Goal: Use online tool/utility: Utilize a website feature to perform a specific function

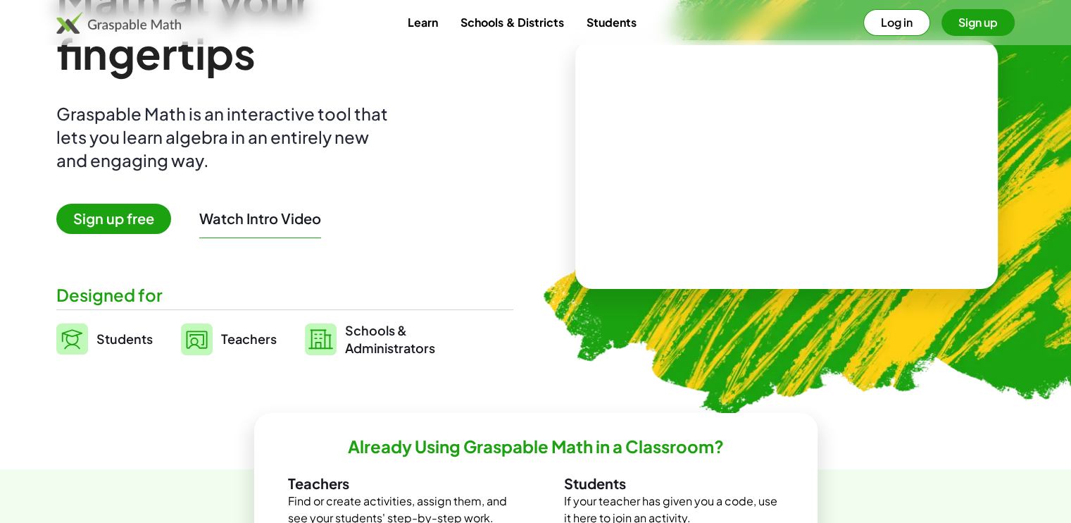
scroll to position [70, 0]
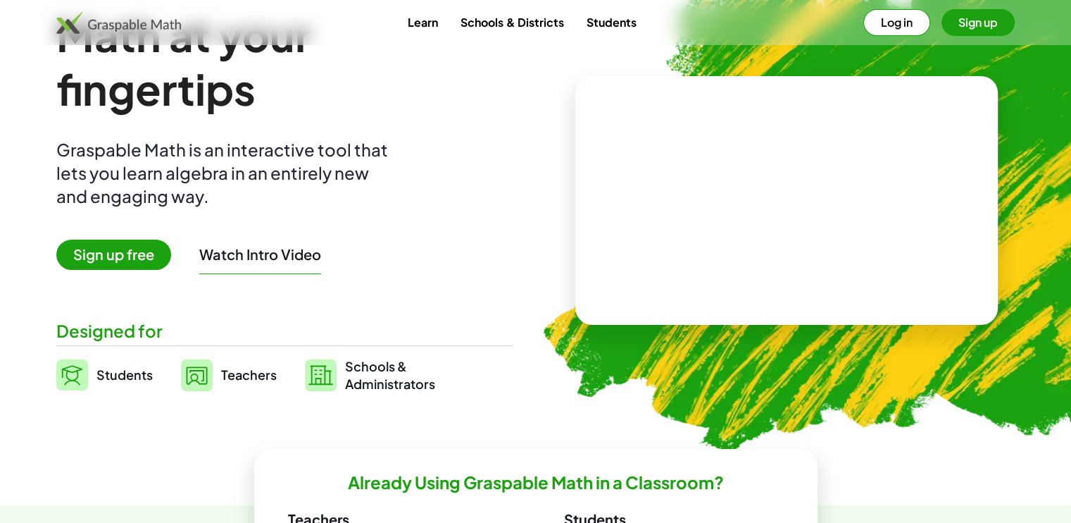
click at [212, 381] on link "Teachers" at bounding box center [229, 374] width 96 height 35
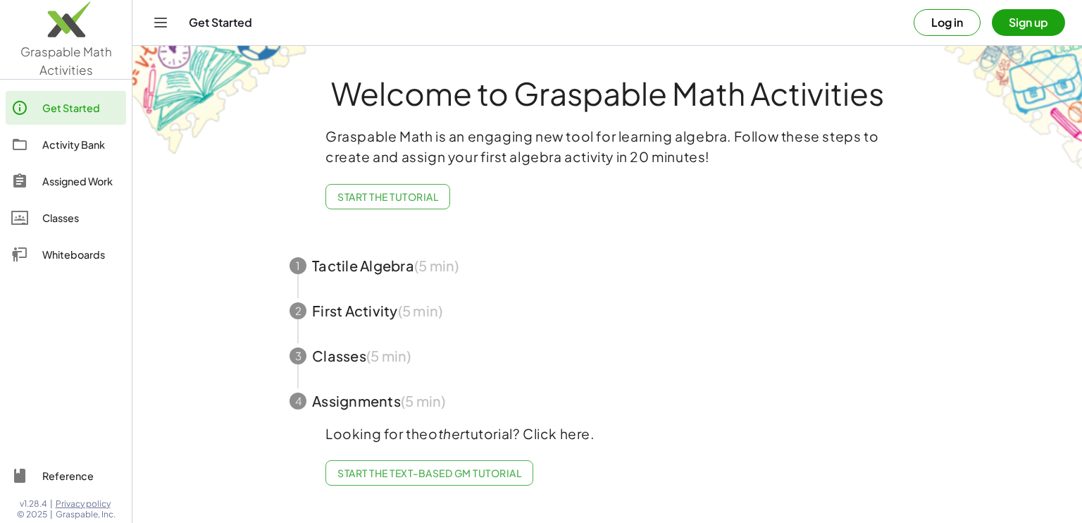
click at [149, 22] on button "Toggle navigation" at bounding box center [160, 22] width 23 height 23
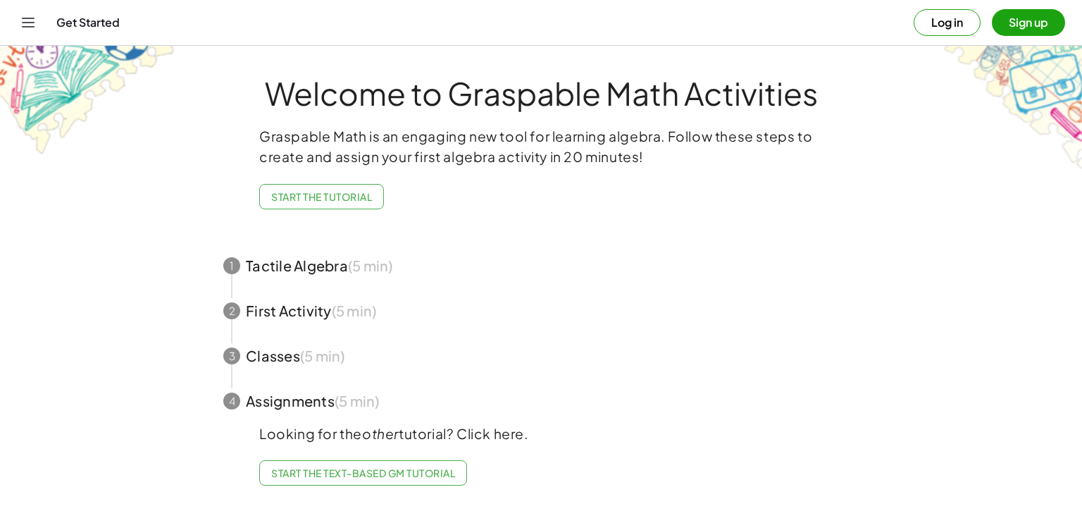
click at [111, 31] on div "Get Started Log in Sign up" at bounding box center [541, 22] width 1048 height 45
click at [108, 19] on div "Get Started" at bounding box center [484, 22] width 857 height 14
click at [42, 25] on div "Get Started Log in Sign up" at bounding box center [541, 22] width 1048 height 45
click at [27, 25] on icon "Toggle navigation" at bounding box center [28, 22] width 17 height 17
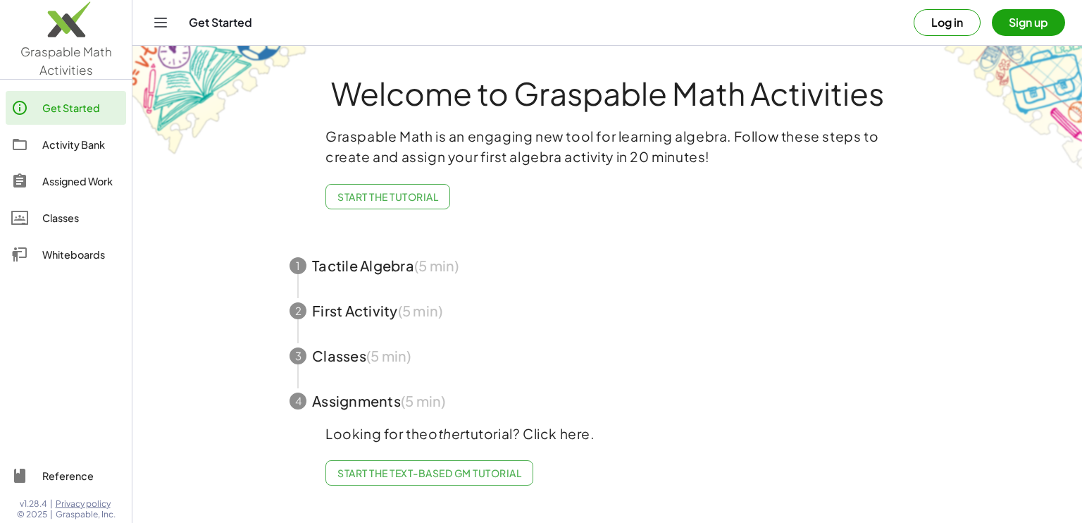
click at [58, 252] on div "Whiteboards" at bounding box center [81, 254] width 78 height 17
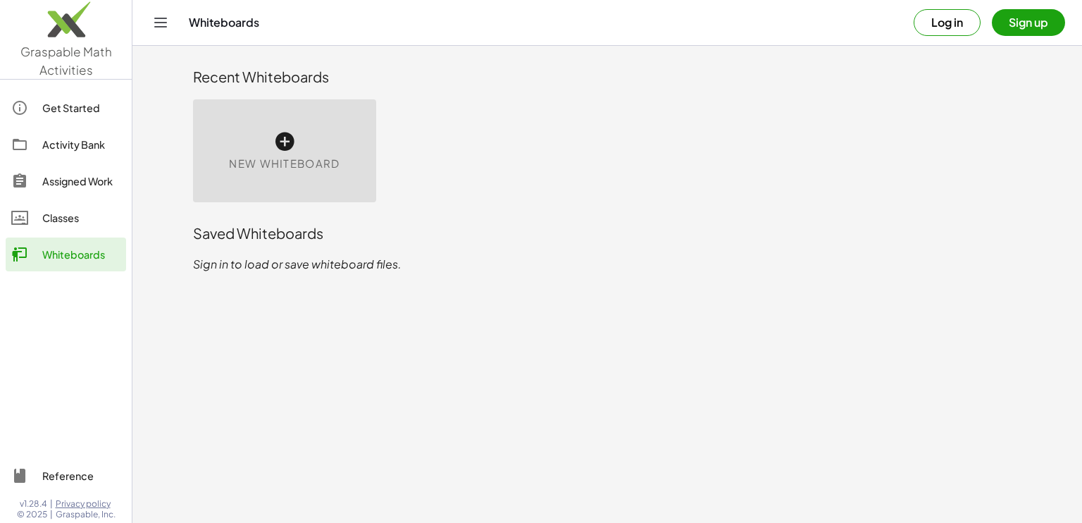
click at [68, 229] on link "Classes" at bounding box center [66, 218] width 120 height 34
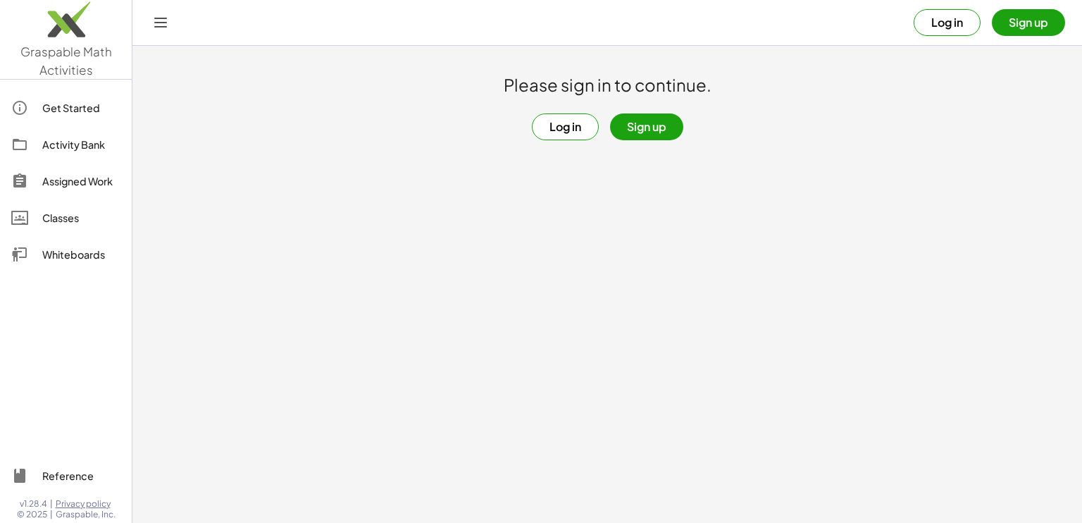
click at [64, 179] on div "Assigned Work" at bounding box center [81, 181] width 78 height 17
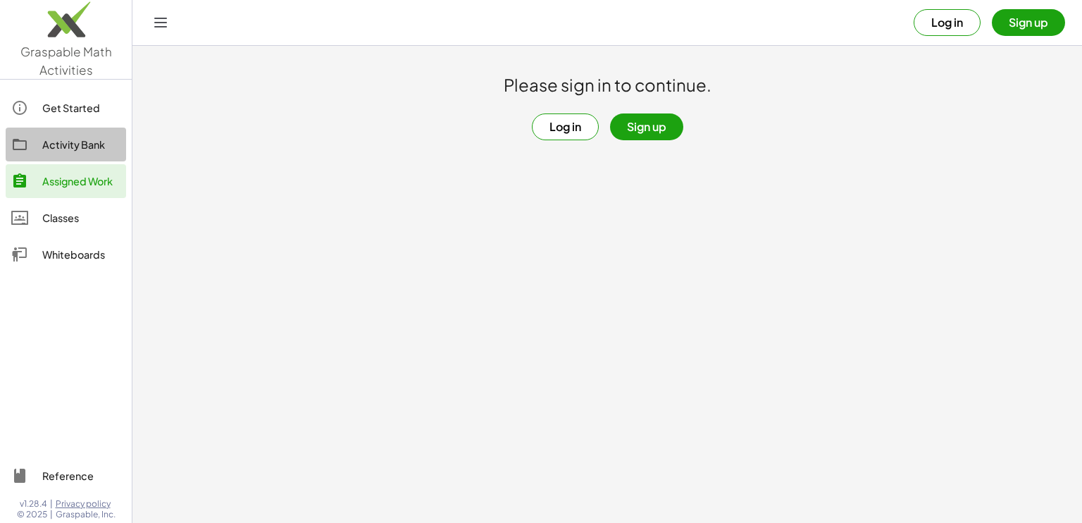
click at [65, 149] on div "Activity Bank" at bounding box center [81, 144] width 78 height 17
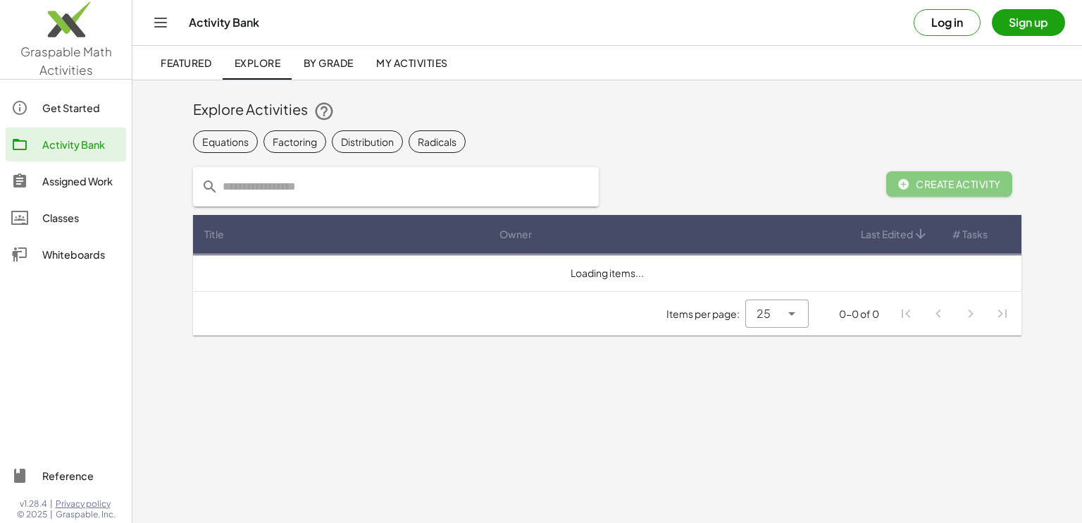
click at [69, 27] on img at bounding box center [66, 23] width 132 height 60
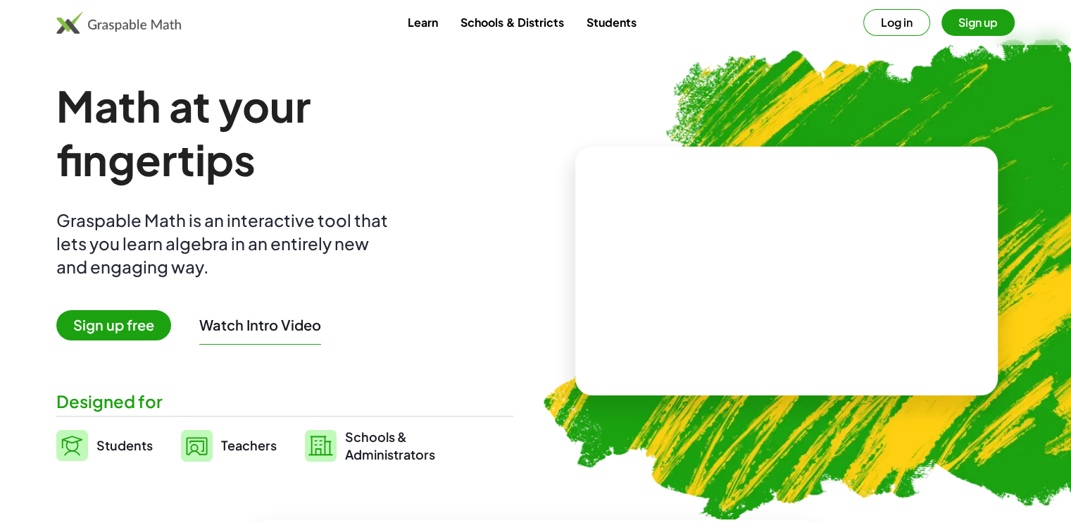
click at [144, 450] on span "Students" at bounding box center [124, 445] width 56 height 16
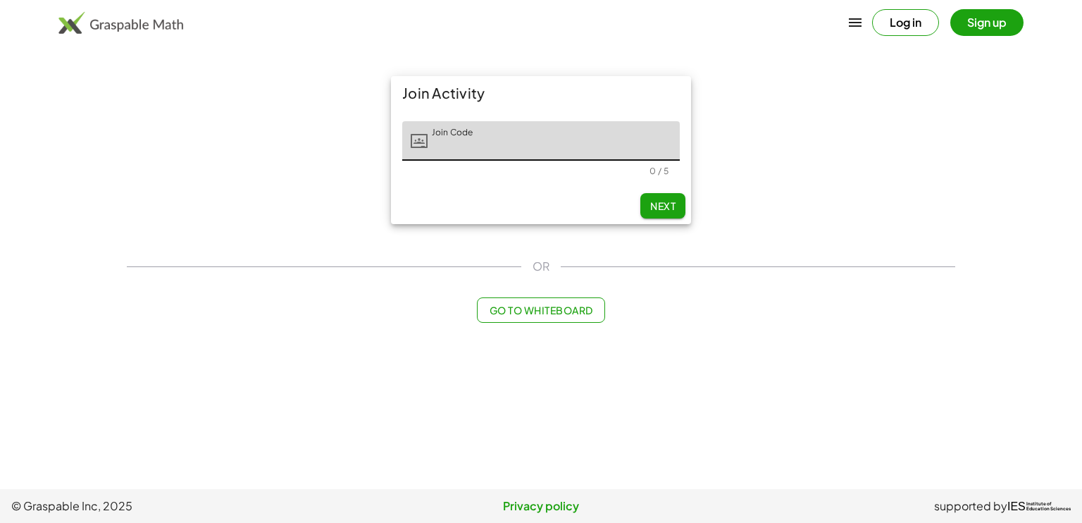
click at [544, 312] on span "Go to Whiteboard" at bounding box center [541, 310] width 104 height 13
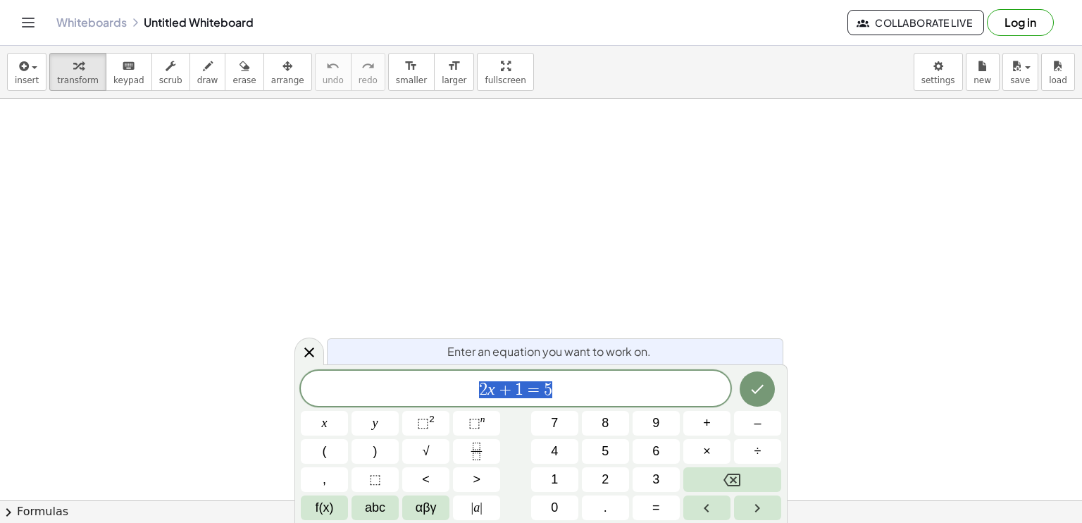
click at [320, 365] on div at bounding box center [309, 350] width 30 height 27
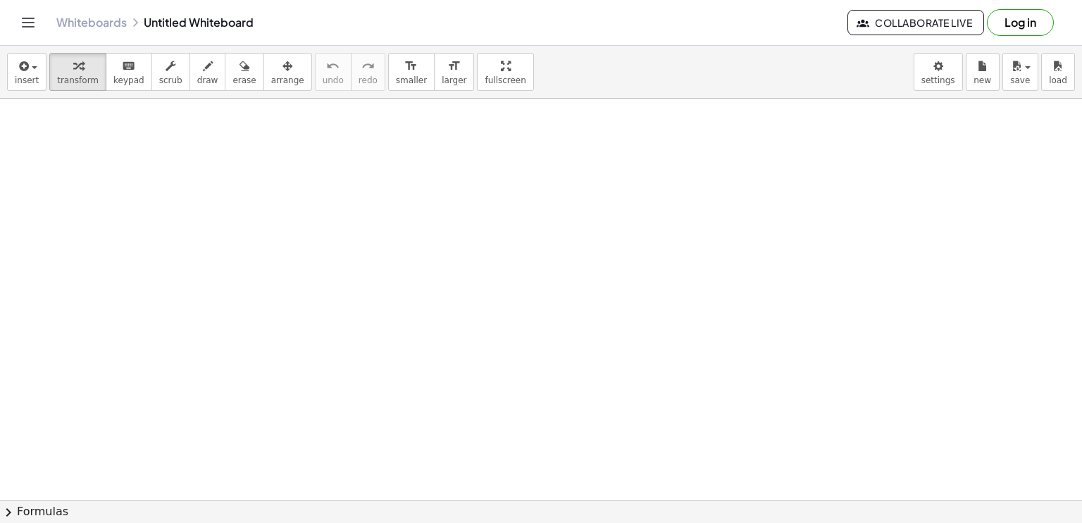
drag, startPoint x: 163, startPoint y: 211, endPoint x: 147, endPoint y: 173, distance: 40.7
click at [186, 206] on div at bounding box center [541, 500] width 1082 height 803
click at [203, 69] on icon "button" at bounding box center [208, 66] width 10 height 17
drag, startPoint x: 89, startPoint y: 185, endPoint x: 113, endPoint y: 211, distance: 35.4
click at [113, 211] on div at bounding box center [541, 500] width 1082 height 803
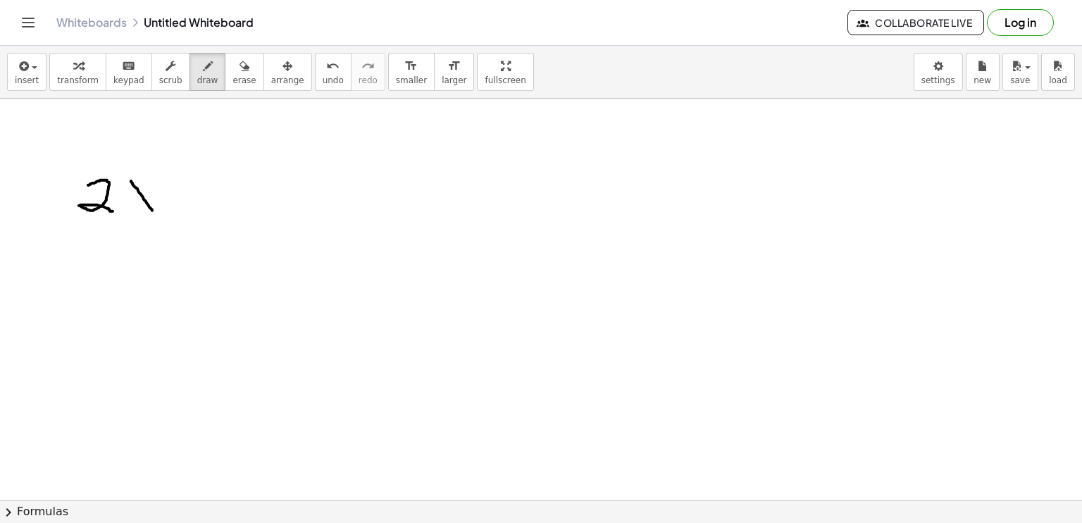
drag, startPoint x: 146, startPoint y: 202, endPoint x: 154, endPoint y: 201, distance: 7.2
click at [155, 213] on div at bounding box center [541, 500] width 1082 height 803
drag, startPoint x: 146, startPoint y: 189, endPoint x: 141, endPoint y: 211, distance: 22.5
click at [141, 211] on div at bounding box center [541, 500] width 1082 height 803
click at [123, 81] on span "keypad" at bounding box center [128, 80] width 31 height 10
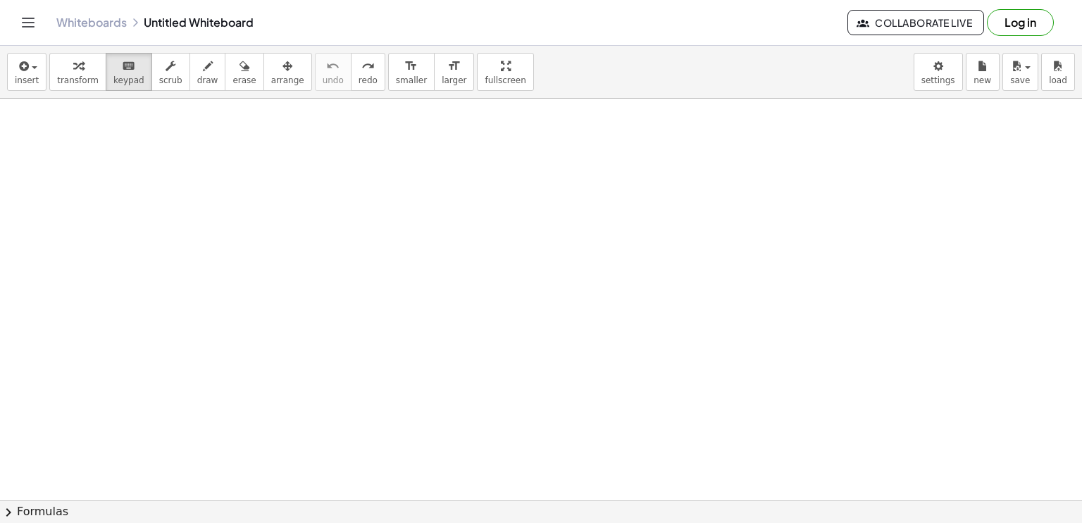
drag, startPoint x: 155, startPoint y: 165, endPoint x: 192, endPoint y: 196, distance: 48.4
click at [192, 196] on div at bounding box center [541, 500] width 1082 height 803
click at [38, 77] on button "insert" at bounding box center [26, 72] width 39 height 38
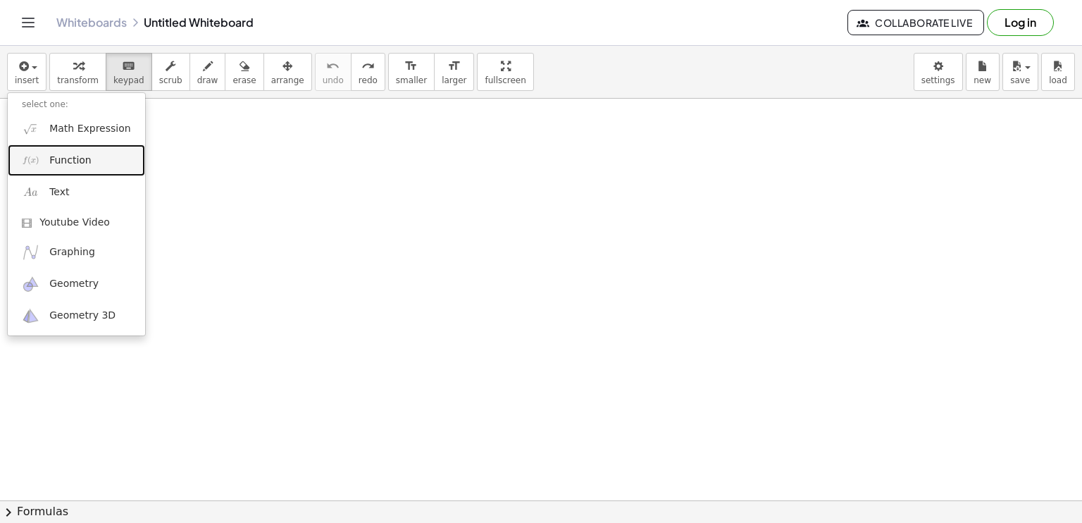
click at [104, 154] on link "Function" at bounding box center [76, 160] width 137 height 32
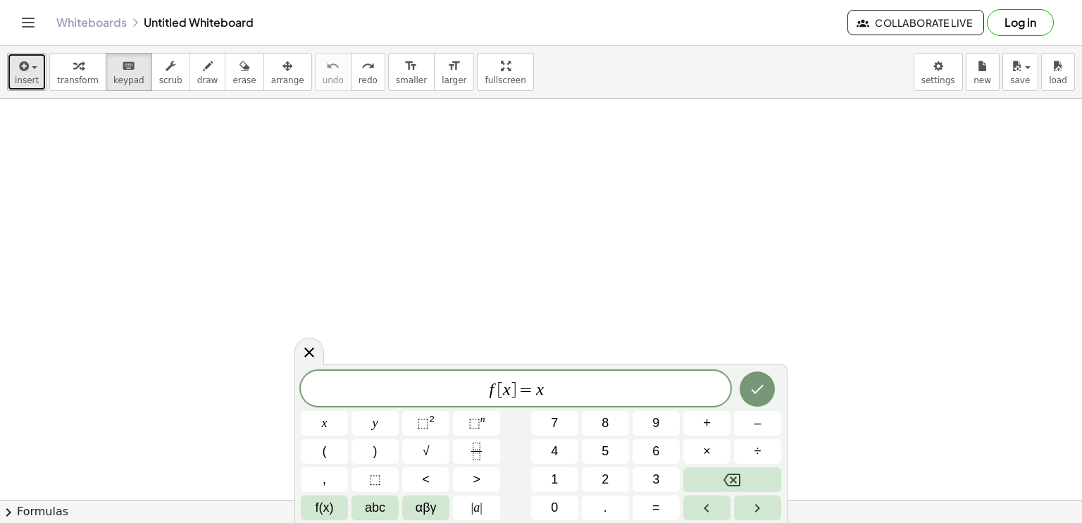
click at [28, 78] on span "insert" at bounding box center [27, 80] width 24 height 10
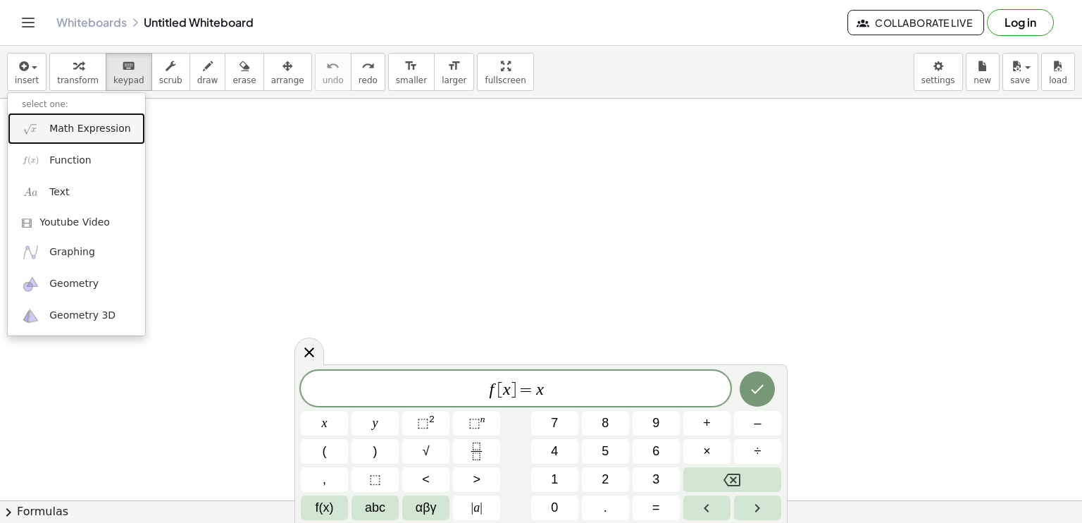
click at [57, 125] on span "Math Expression" at bounding box center [89, 129] width 81 height 14
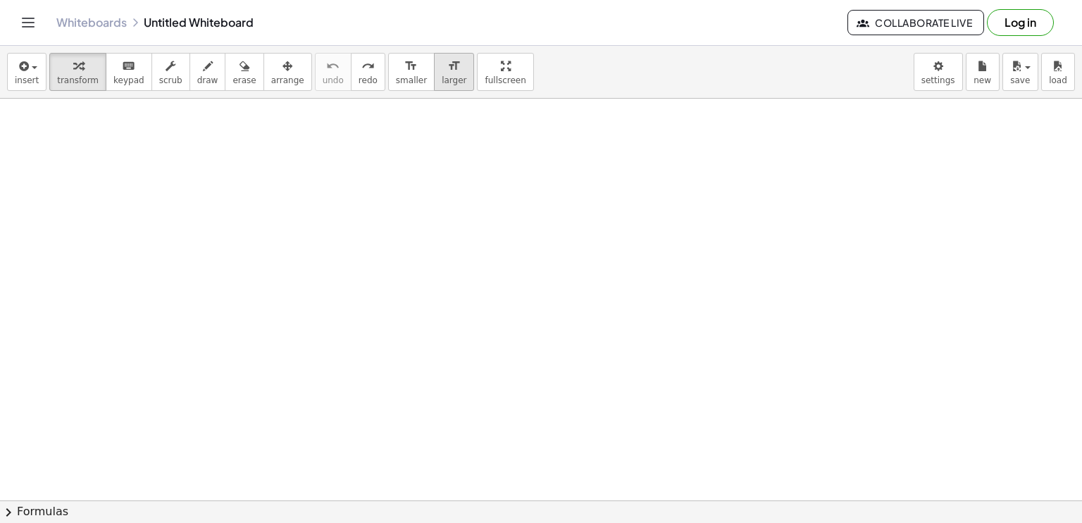
click at [442, 80] on span "larger" at bounding box center [454, 80] width 25 height 10
click at [28, 80] on span "insert" at bounding box center [27, 80] width 24 height 10
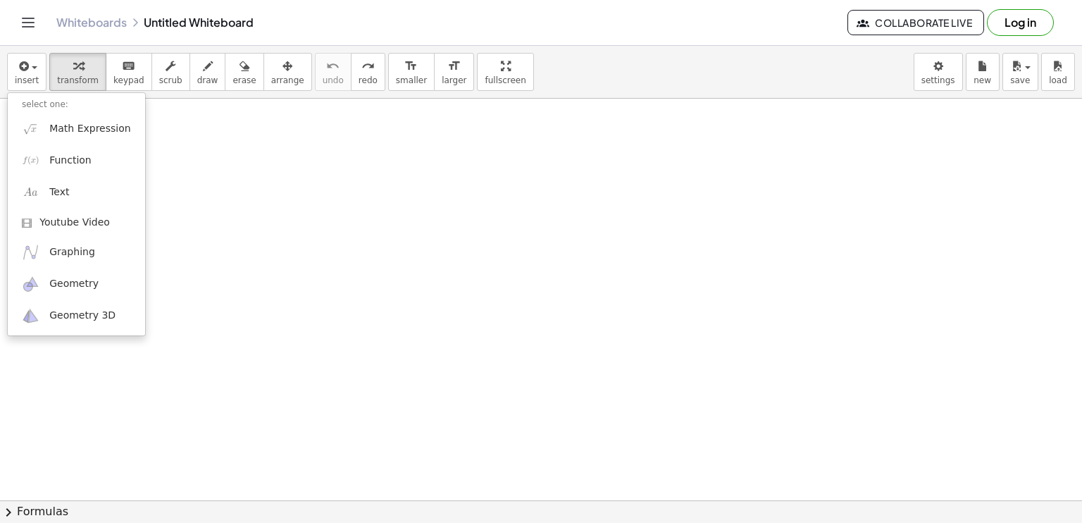
click at [592, 70] on div "insert select one: Math Expression Function Text Youtube Video Graphing Geometr…" at bounding box center [541, 72] width 1082 height 53
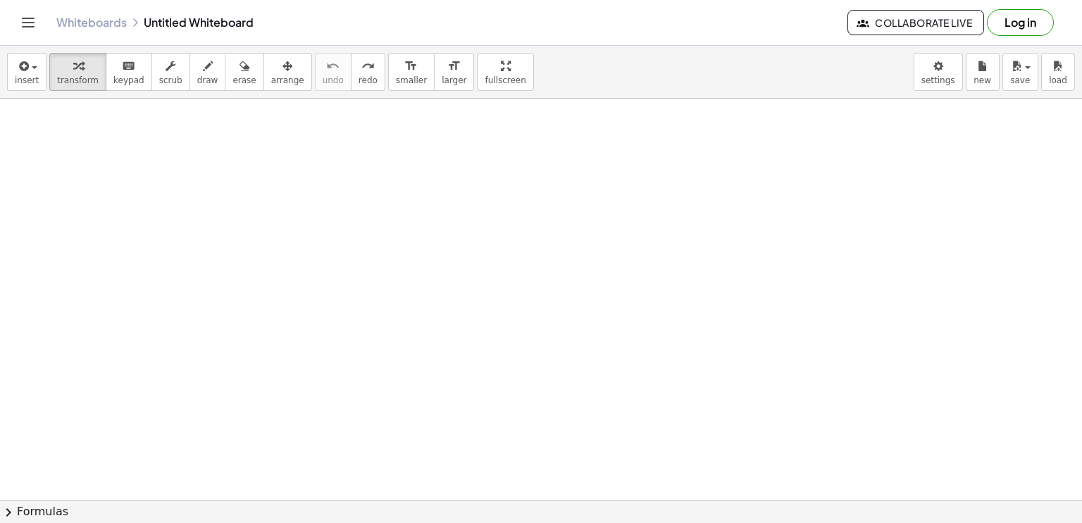
click at [956, 165] on div at bounding box center [541, 500] width 1082 height 803
click at [346, 258] on div at bounding box center [541, 500] width 1082 height 803
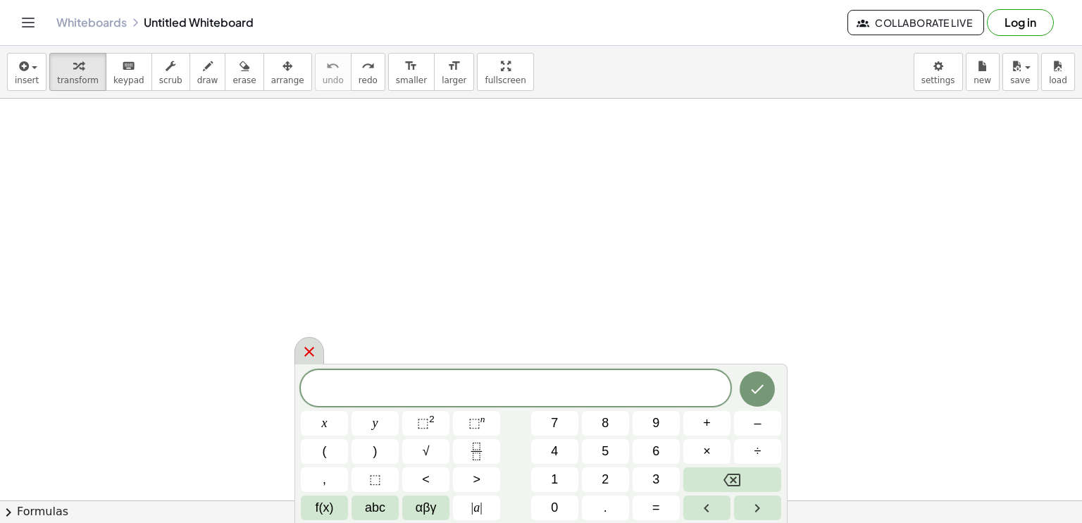
click at [314, 354] on icon at bounding box center [309, 351] width 17 height 17
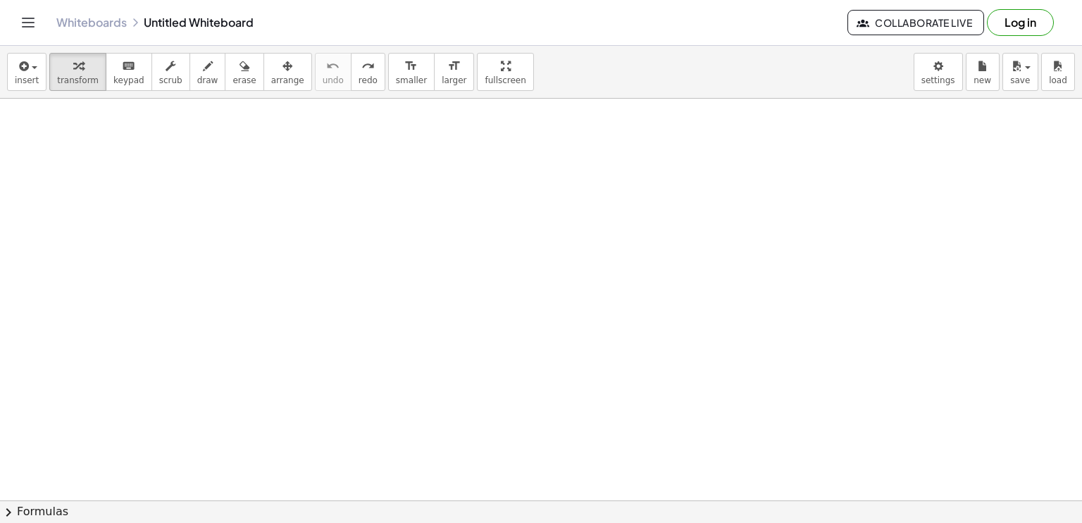
click at [213, 196] on div at bounding box center [541, 500] width 1082 height 803
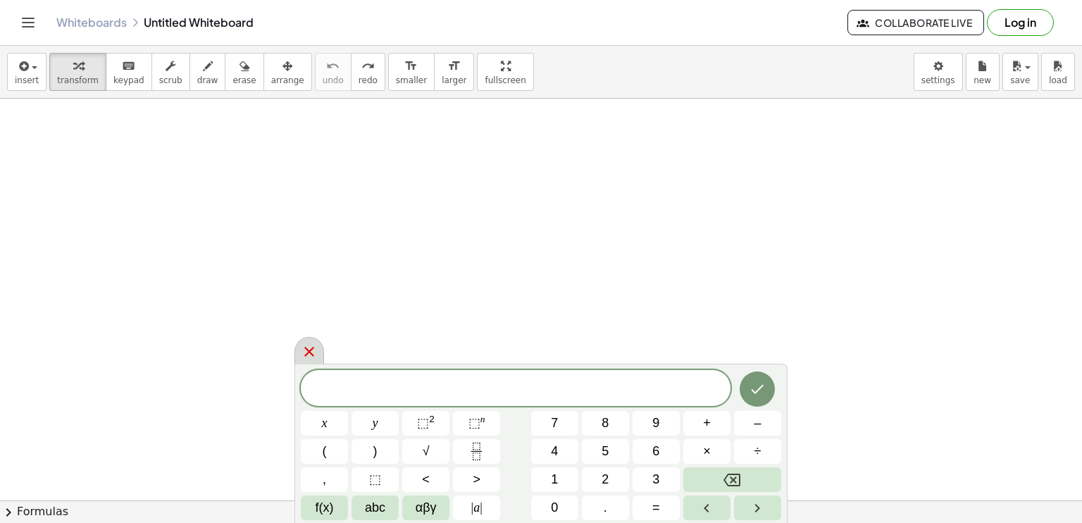
click at [310, 344] on icon at bounding box center [309, 351] width 17 height 17
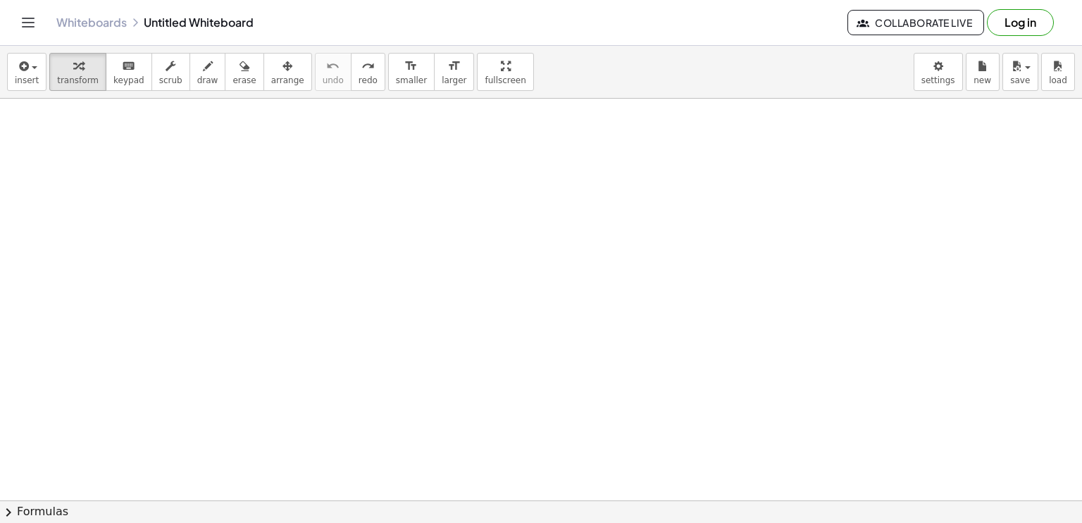
drag, startPoint x: 168, startPoint y: 196, endPoint x: 242, endPoint y: 175, distance: 77.6
click at [242, 175] on div at bounding box center [541, 500] width 1082 height 803
